Goal: Information Seeking & Learning: Understand process/instructions

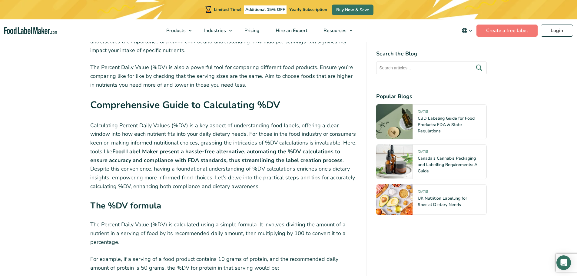
scroll to position [1584, 0]
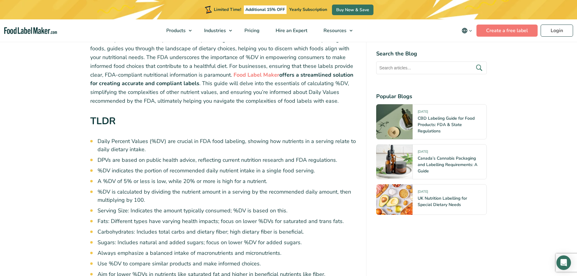
scroll to position [242, 0]
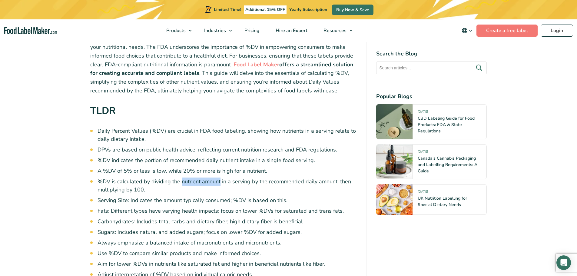
drag, startPoint x: 181, startPoint y: 181, endPoint x: 220, endPoint y: 180, distance: 39.1
click at [220, 180] on li "%DV is calculated by dividing the nutrient amount in a serving by the recommend…" at bounding box center [227, 185] width 259 height 16
copy li "nutrient amount"
drag, startPoint x: 268, startPoint y: 182, endPoint x: 335, endPoint y: 181, distance: 66.9
click at [335, 181] on li "%DV is calculated by dividing the nutrient amount in a serving by the recommend…" at bounding box center [227, 185] width 259 height 16
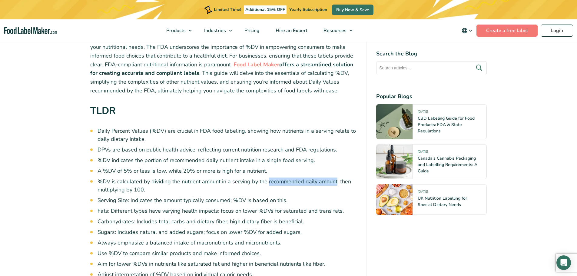
copy li "recommended daily amount"
